Goal: Communication & Community: Ask a question

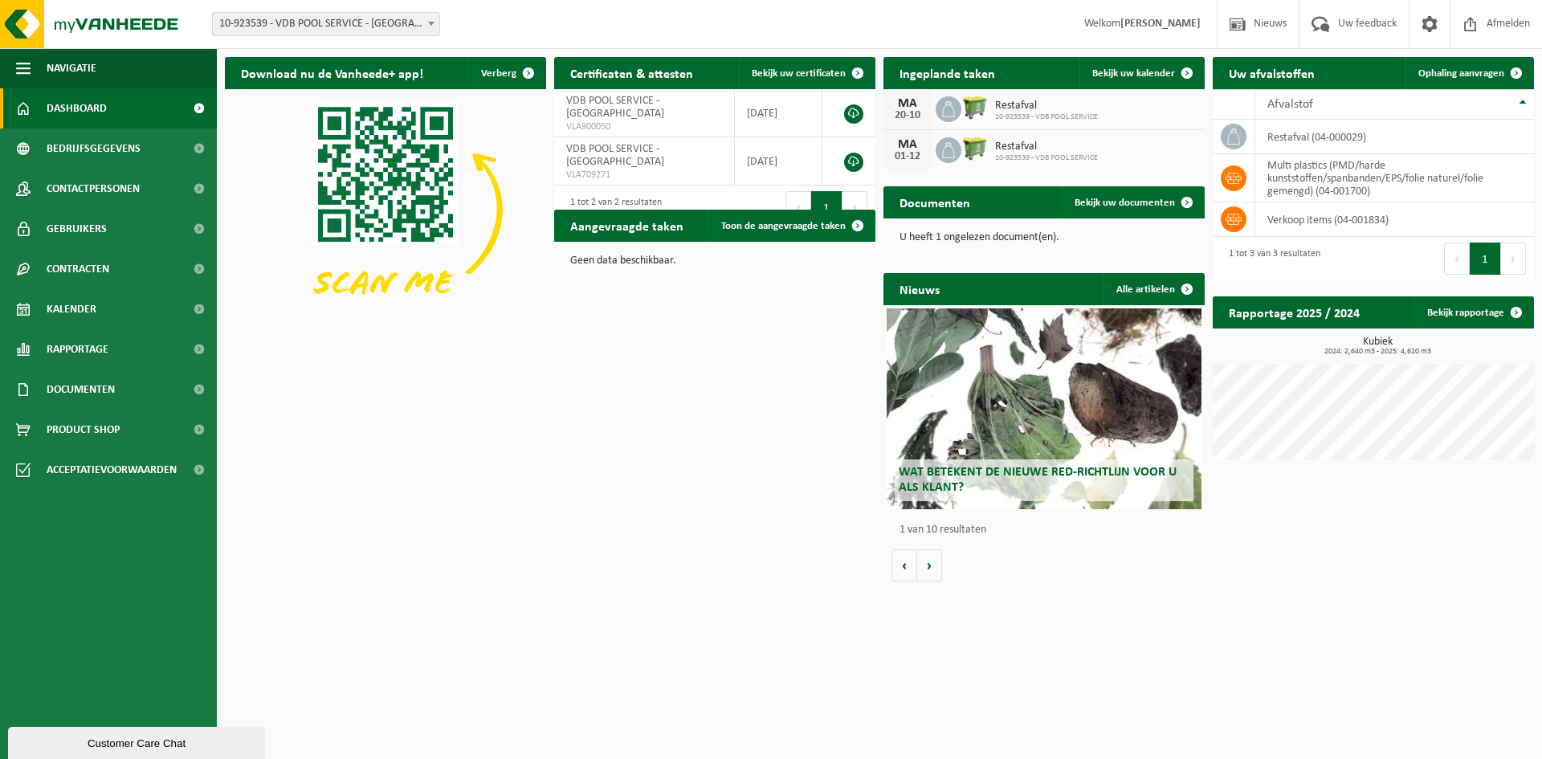
click at [131, 737] on div "Customer Care Chat" at bounding box center [136, 743] width 233 height 12
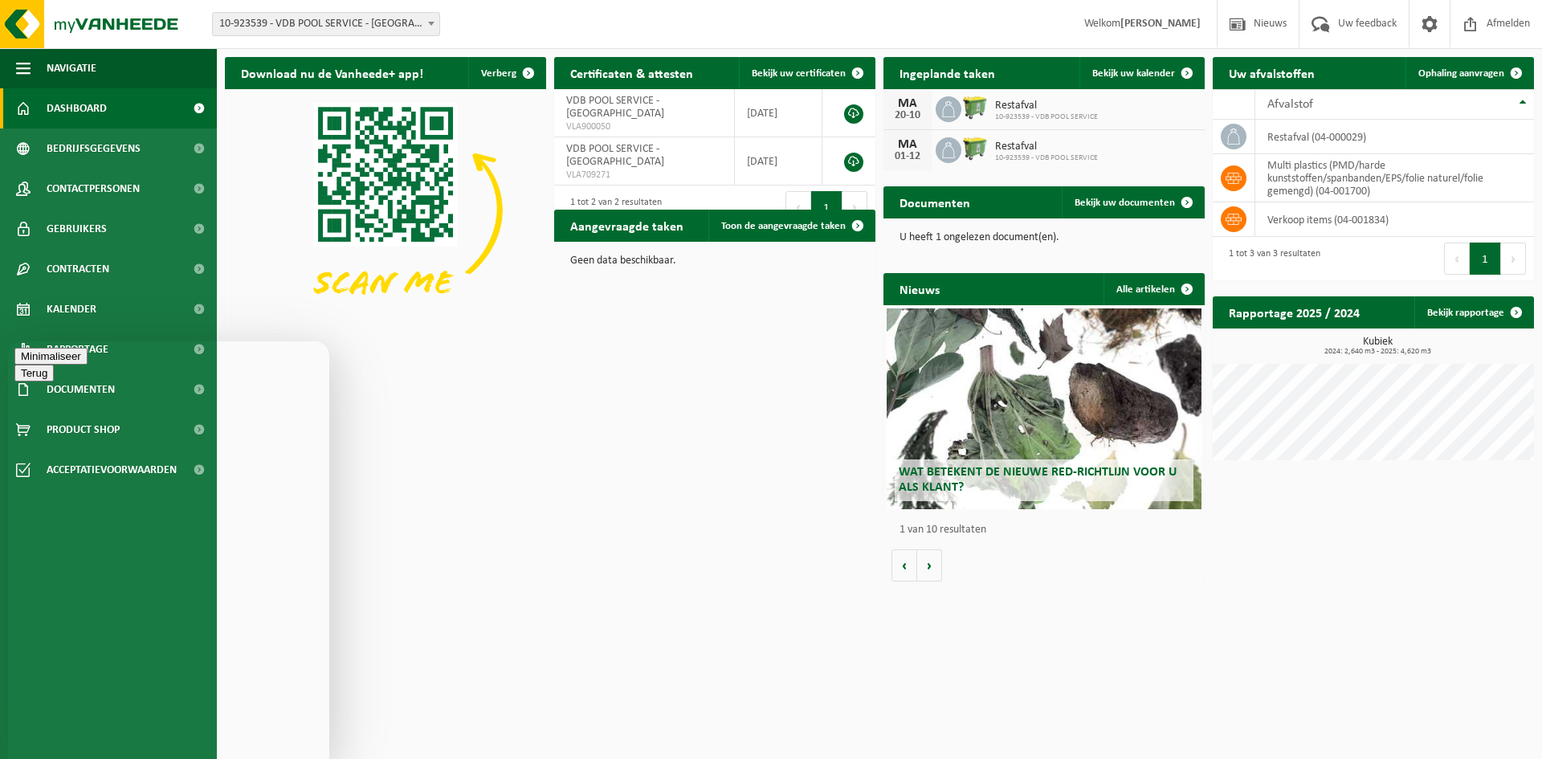
type textarea "beste,op [DATE] heb ik via de app een aanvraag gedaan voor het ophalen van 10 z…"
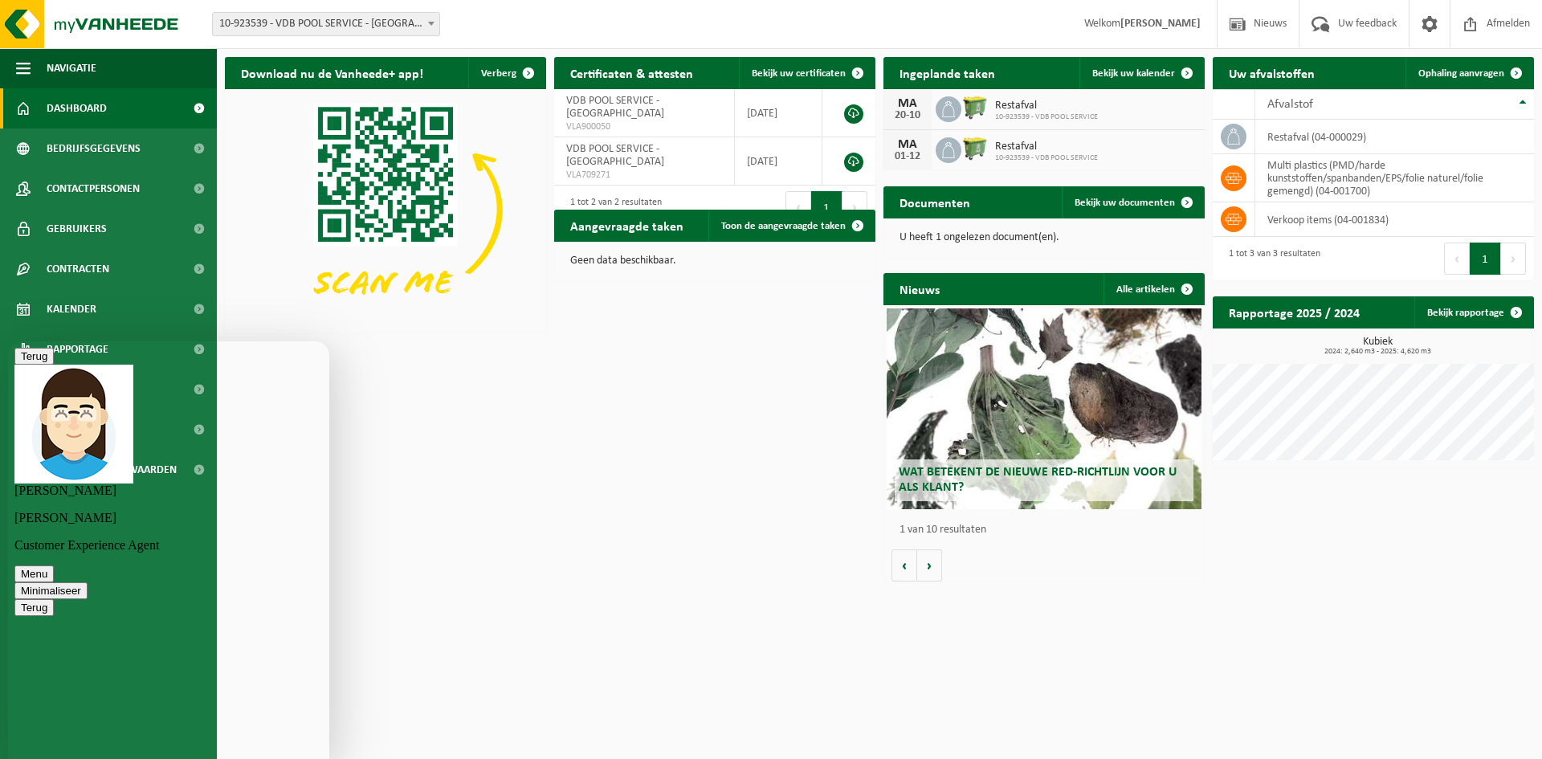
scroll to position [209, 0]
type textarea "klopt is de eerste keer"
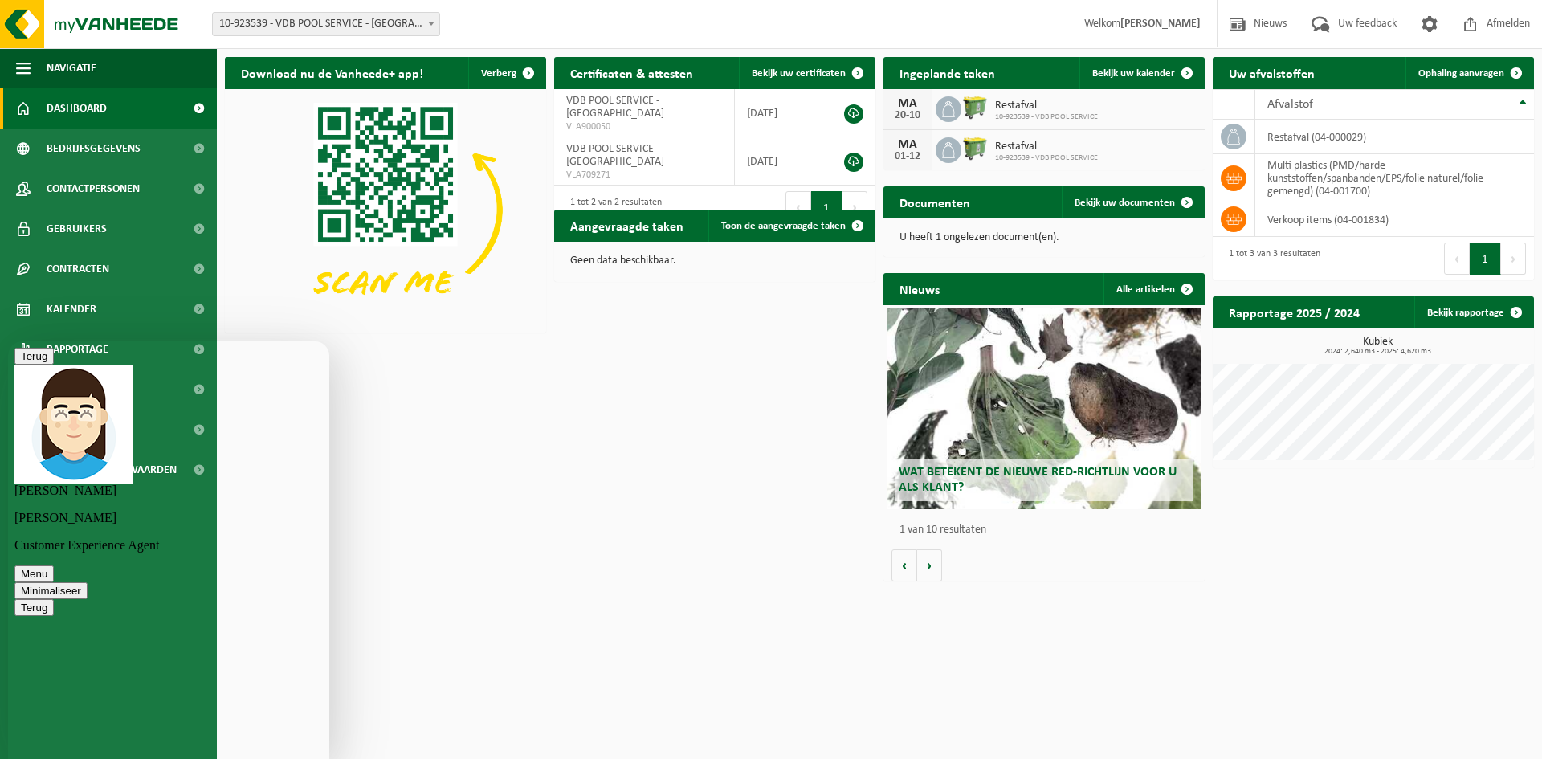
type textarea "oke. bedankt"
